Goal: Navigation & Orientation: Find specific page/section

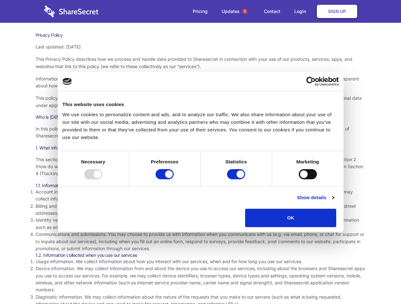
click at [102, 180] on div at bounding box center [93, 174] width 18 height 10
click at [173, 180] on input "Preferences" at bounding box center [164, 174] width 18 height 10
checkbox input "false"
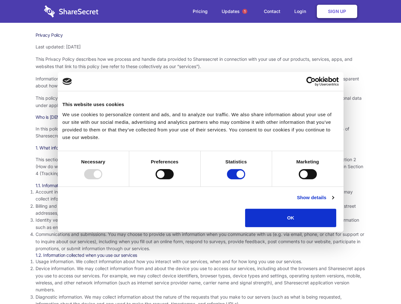
click at [237, 180] on input "Statistics" at bounding box center [236, 174] width 18 height 10
checkbox input "false"
click at [298, 180] on input "Marketing" at bounding box center [307, 174] width 18 height 10
checkbox input "true"
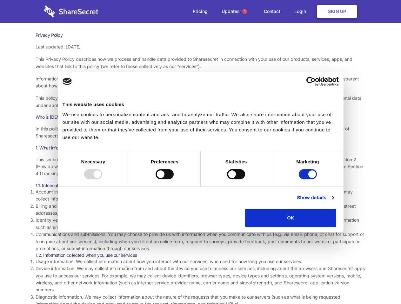
click at [333, 202] on link "Show details" at bounding box center [315, 198] width 37 height 8
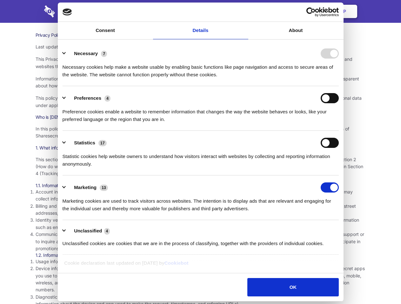
click at [350, 230] on li "Identity verification information. Some services require you to verify your ide…" at bounding box center [201, 224] width 330 height 14
click at [244, 11] on span "1" at bounding box center [244, 11] width 5 height 5
